Goal: Answer question/provide support

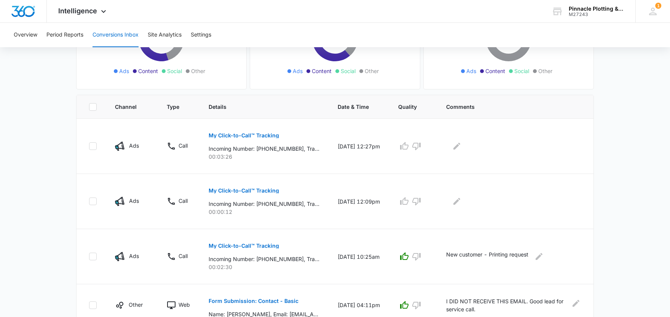
scroll to position [127, 0]
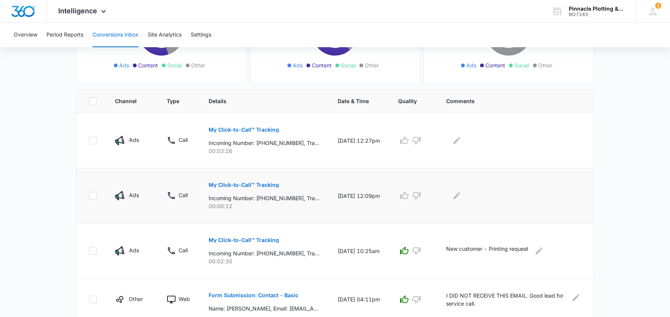
click at [257, 186] on p "My Click-to-Call™ Tracking" at bounding box center [244, 184] width 70 height 5
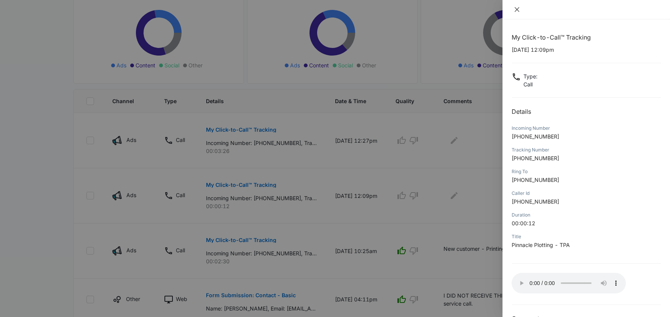
click at [516, 11] on icon "close" at bounding box center [517, 9] width 6 height 6
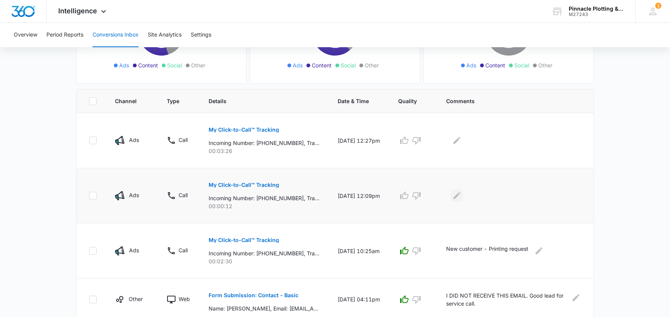
click at [461, 197] on icon "Edit Comments" at bounding box center [456, 195] width 9 height 9
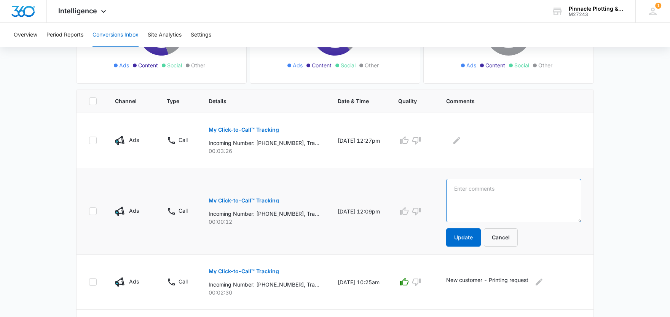
click at [494, 194] on textarea at bounding box center [513, 200] width 135 height 43
drag, startPoint x: 500, startPoint y: 188, endPoint x: 449, endPoint y: 193, distance: 50.9
click at [449, 193] on td "no selection Update Cancel" at bounding box center [515, 211] width 156 height 86
type textarea "no selection"
click at [421, 212] on icon "button" at bounding box center [416, 211] width 9 height 9
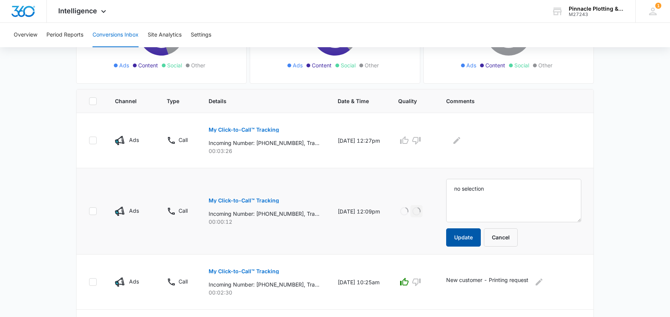
click at [478, 242] on button "Update" at bounding box center [463, 237] width 35 height 18
click at [241, 128] on p "My Click-to-Call™ Tracking" at bounding box center [244, 129] width 70 height 5
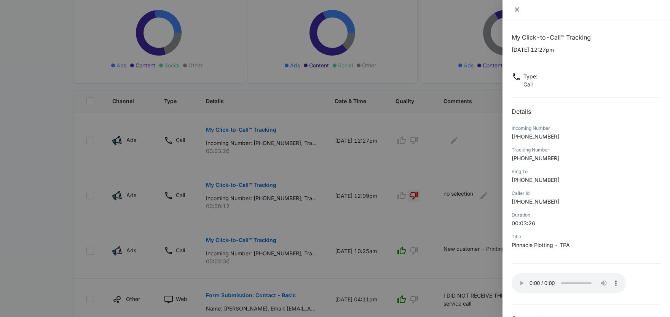
click at [516, 8] on icon "close" at bounding box center [517, 9] width 6 height 6
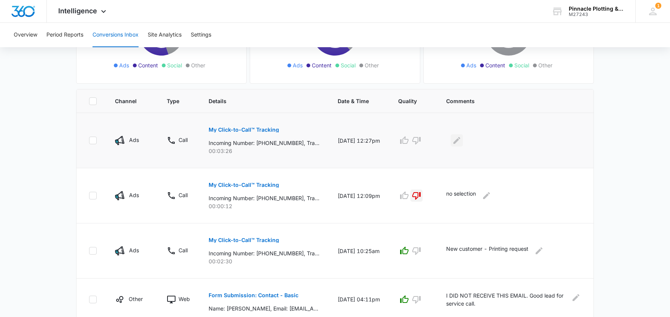
click at [461, 143] on icon "Edit Comments" at bounding box center [456, 140] width 9 height 9
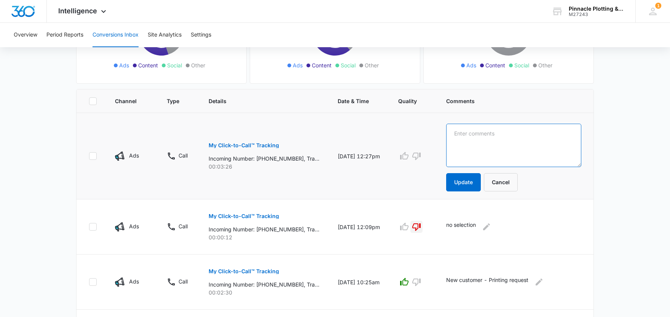
click at [475, 137] on textarea at bounding box center [513, 145] width 135 height 43
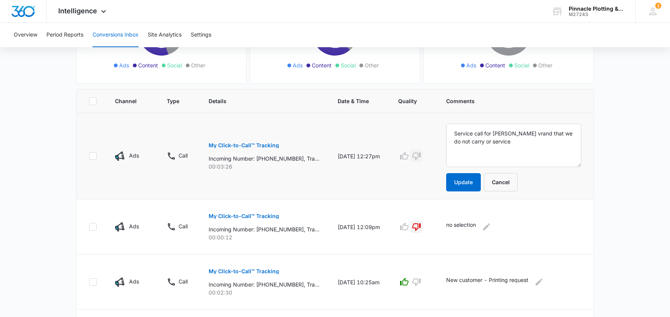
drag, startPoint x: 424, startPoint y: 154, endPoint x: 441, endPoint y: 161, distance: 18.2
click at [421, 154] on icon "button" at bounding box center [416, 155] width 9 height 9
click at [522, 132] on textarea "Service call for Roland vrand that we do not carry or service" at bounding box center [513, 145] width 135 height 43
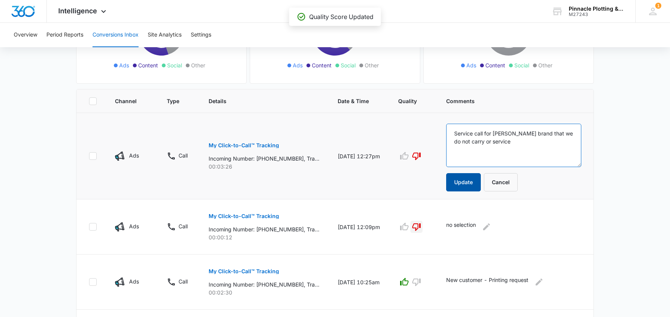
type textarea "Service call for Roland brand that we do not carry or service"
click at [476, 182] on button "Update" at bounding box center [463, 182] width 35 height 18
